Goal: Transaction & Acquisition: Purchase product/service

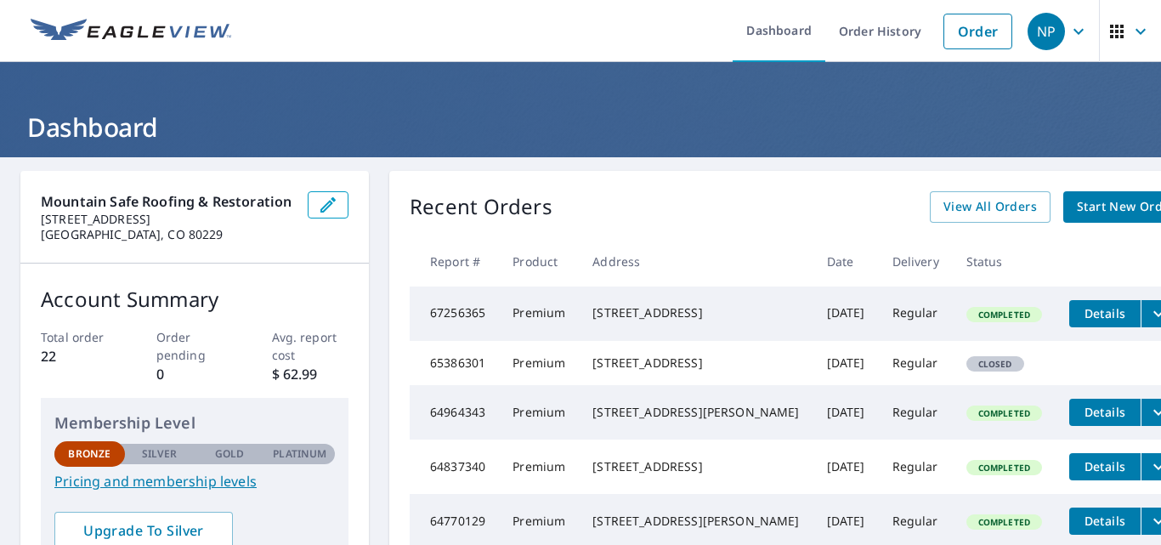
click at [1077, 216] on span "Start New Order" at bounding box center [1126, 206] width 99 height 21
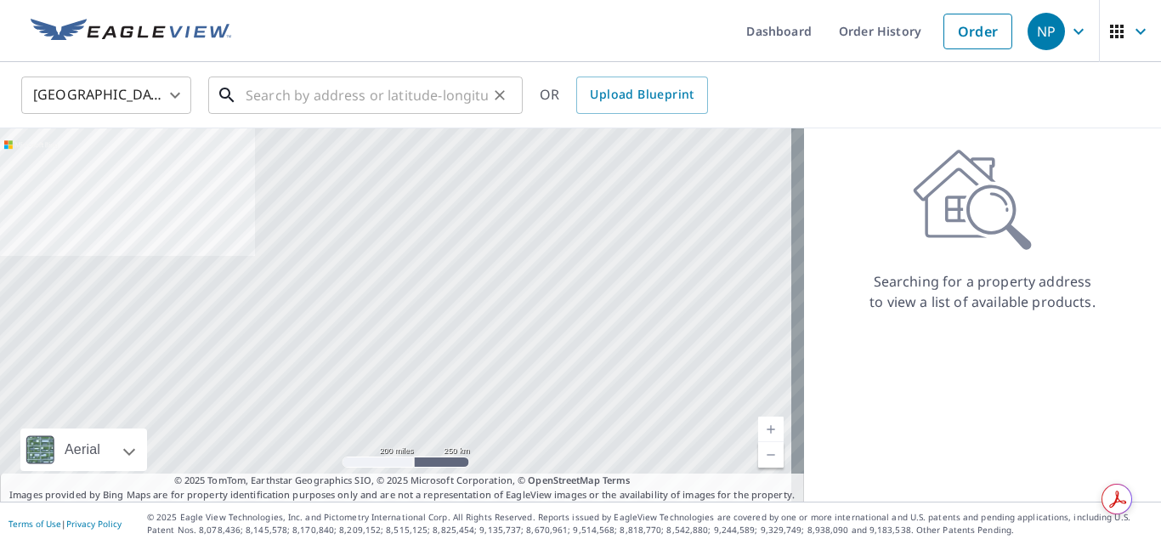
click at [292, 93] on input "text" at bounding box center [367, 95] width 242 height 48
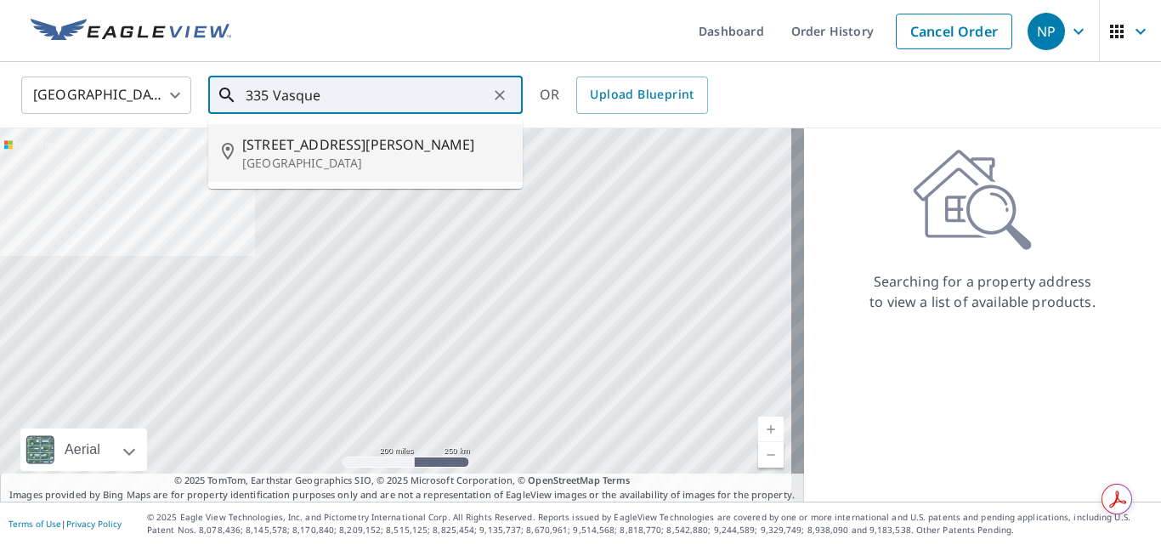
click at [306, 156] on p "[GEOGRAPHIC_DATA]" at bounding box center [375, 163] width 267 height 17
type input "[STREET_ADDRESS][PERSON_NAME]"
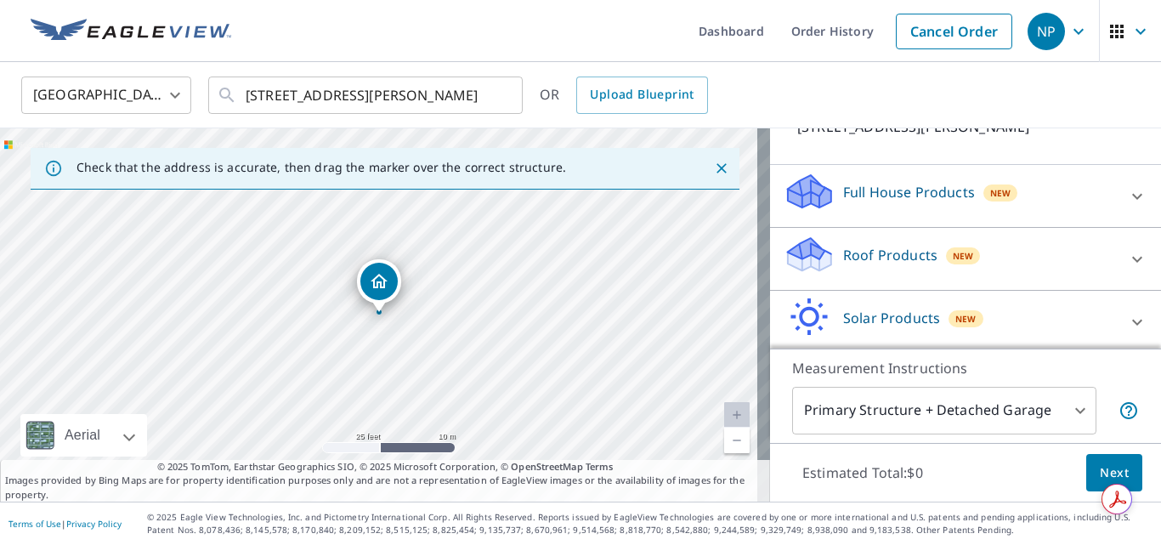
scroll to position [142, 0]
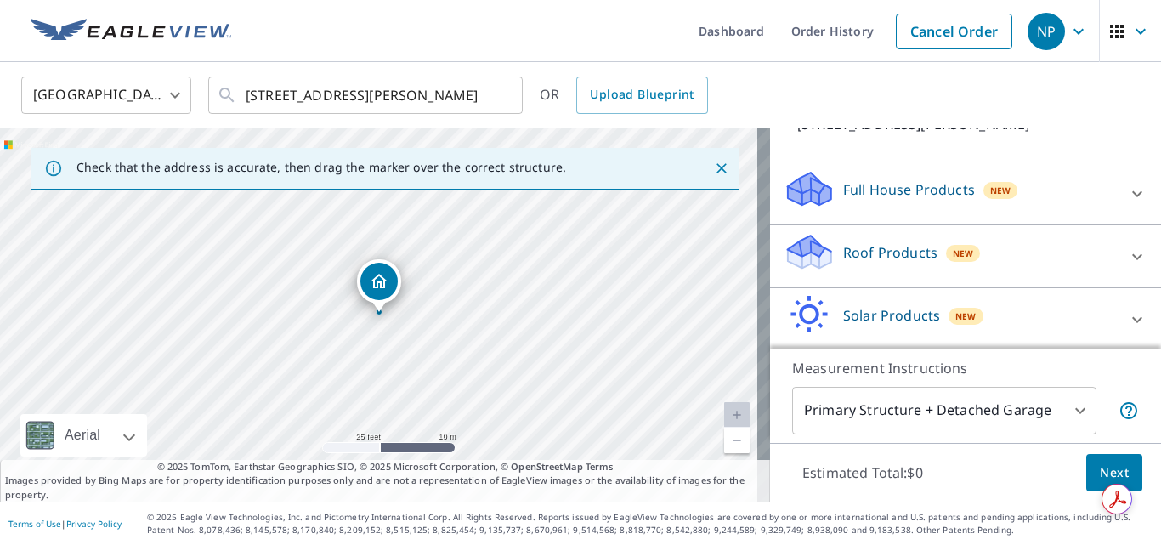
click at [1033, 248] on div "Roof Products New" at bounding box center [950, 256] width 333 height 48
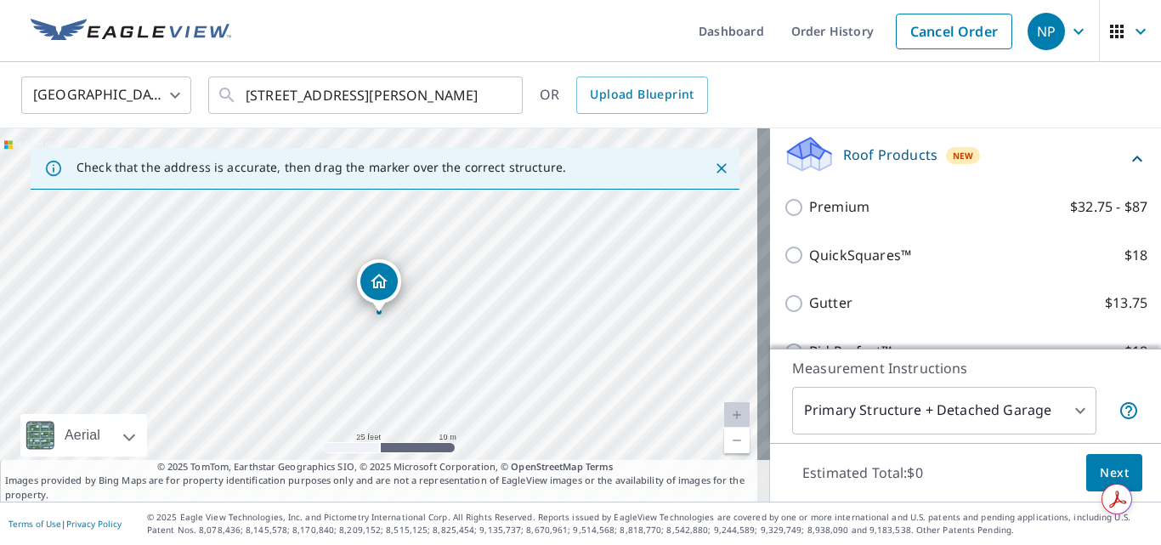
scroll to position [241, 0]
click at [960, 192] on div "Premium $32.75 - $87" at bounding box center [966, 206] width 364 height 48
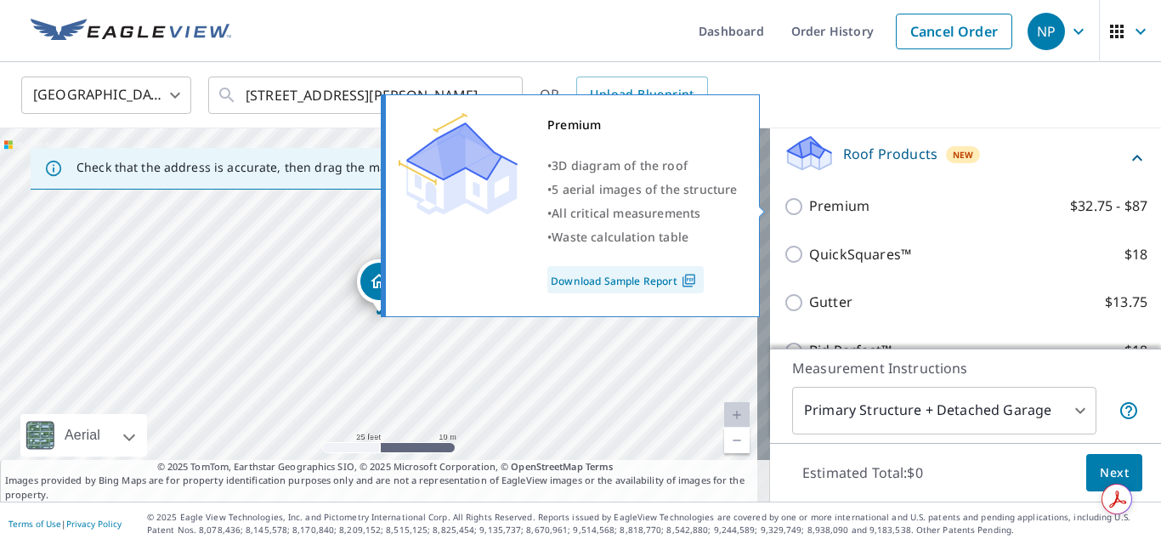
click at [828, 202] on p "Premium" at bounding box center [839, 205] width 60 height 21
click at [809, 202] on input "Premium $32.75 - $87" at bounding box center [796, 206] width 25 height 20
checkbox input "true"
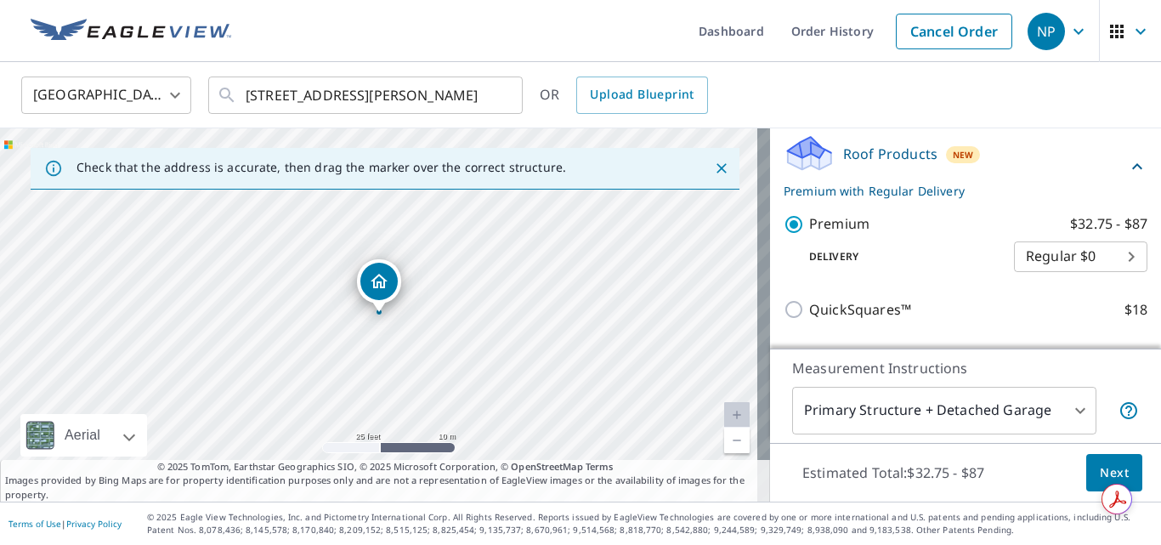
scroll to position [456, 0]
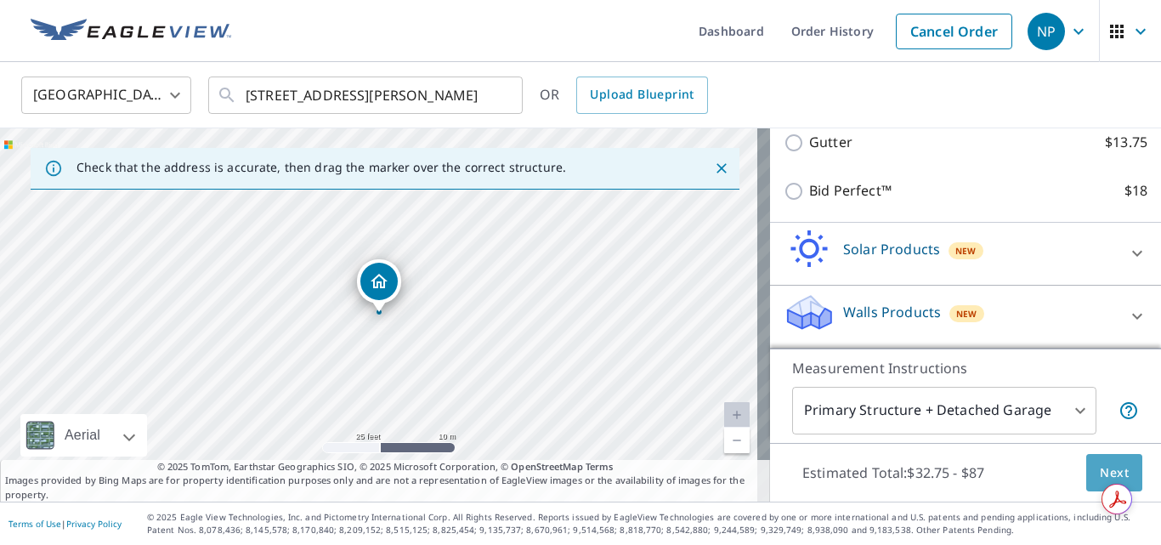
click at [1100, 473] on span "Next" at bounding box center [1114, 472] width 29 height 21
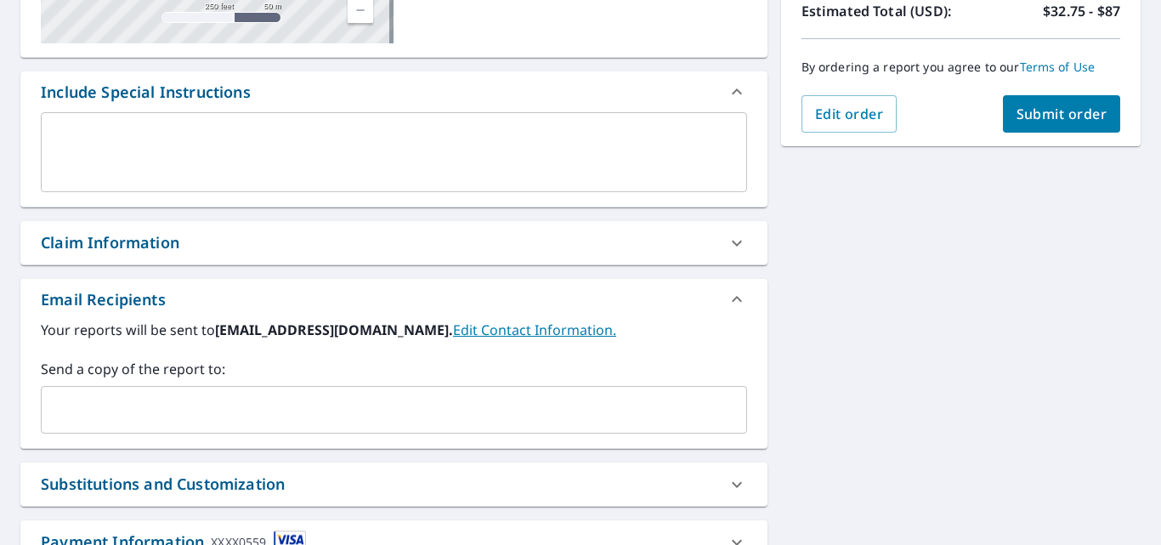
scroll to position [411, 0]
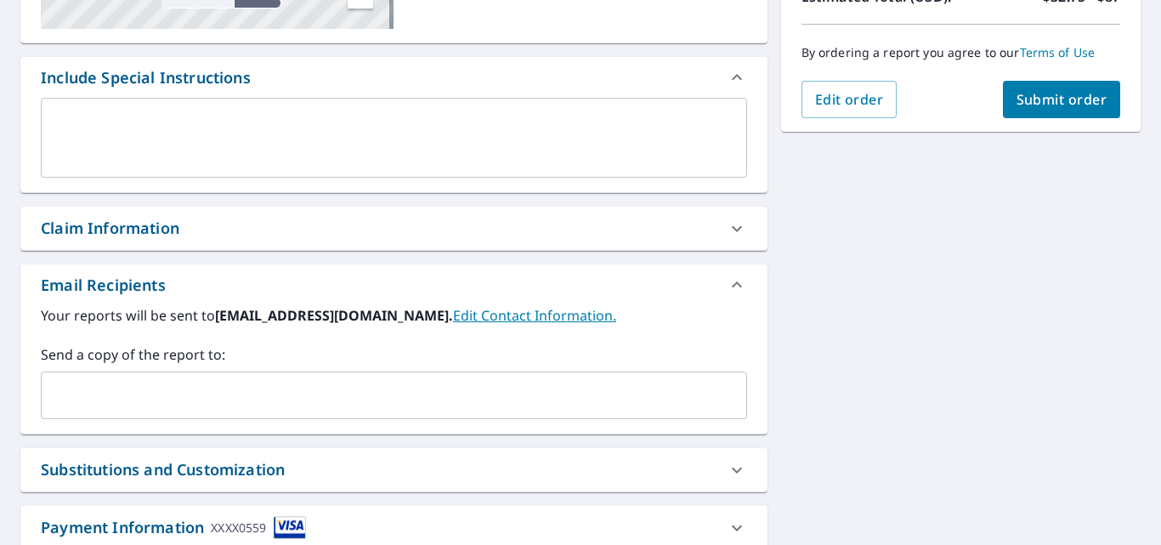
click at [478, 394] on input "text" at bounding box center [380, 395] width 665 height 32
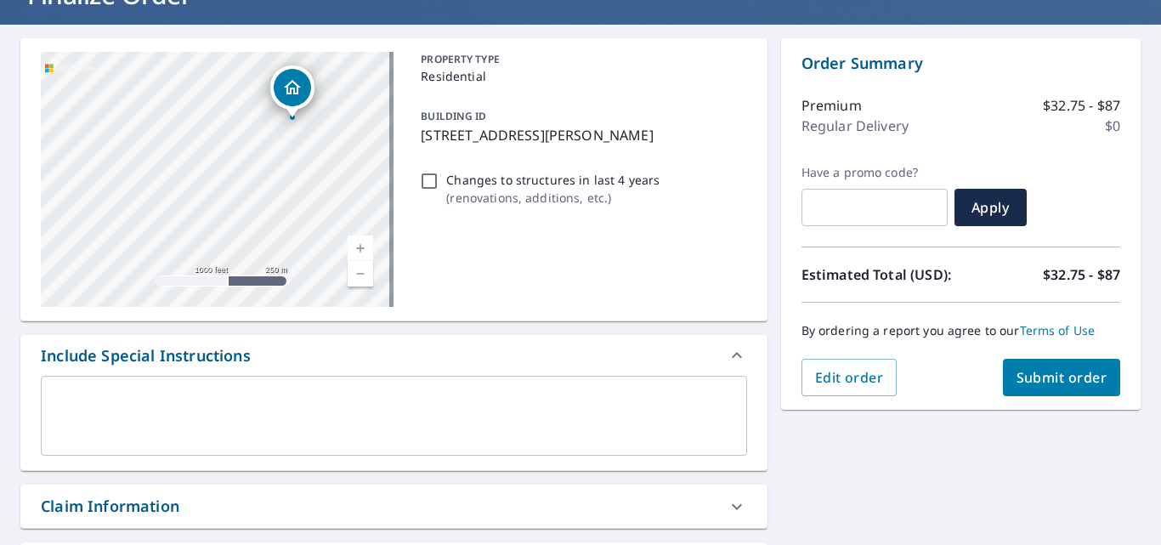
scroll to position [105, 0]
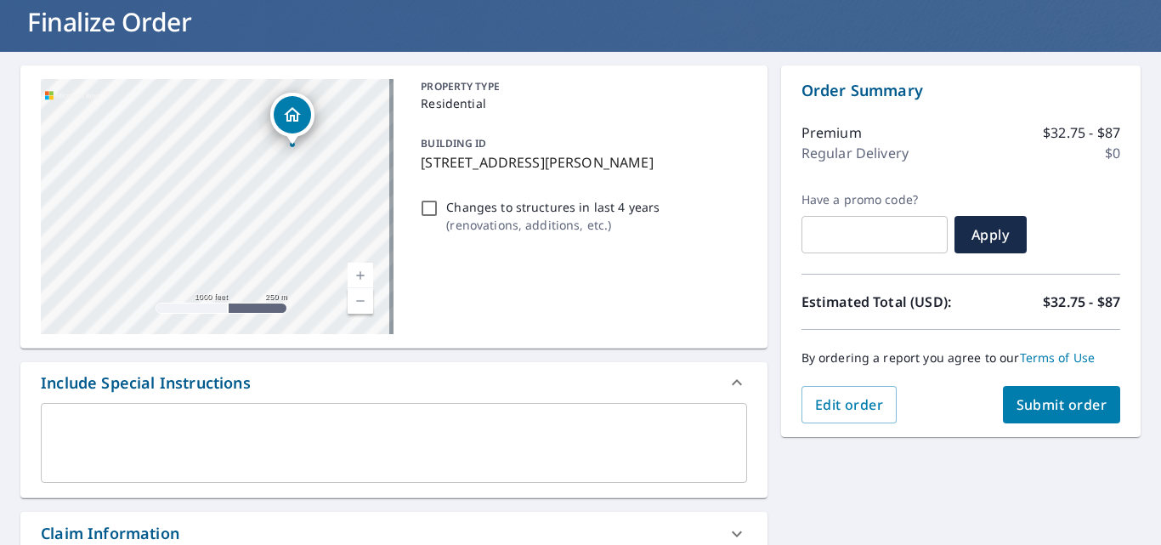
type input "[PERSON_NAME][EMAIL_ADDRESS][DOMAIN_NAME]"
click at [1084, 409] on span "Submit order" at bounding box center [1061, 404] width 91 height 19
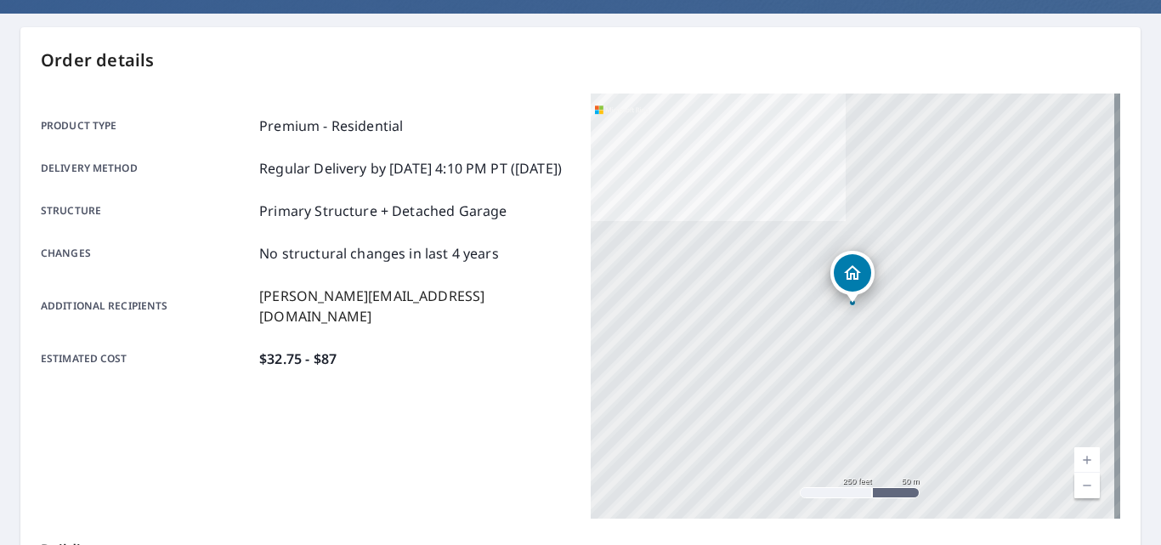
scroll to position [158, 0]
